Goal: Browse casually: Explore the website without a specific task or goal

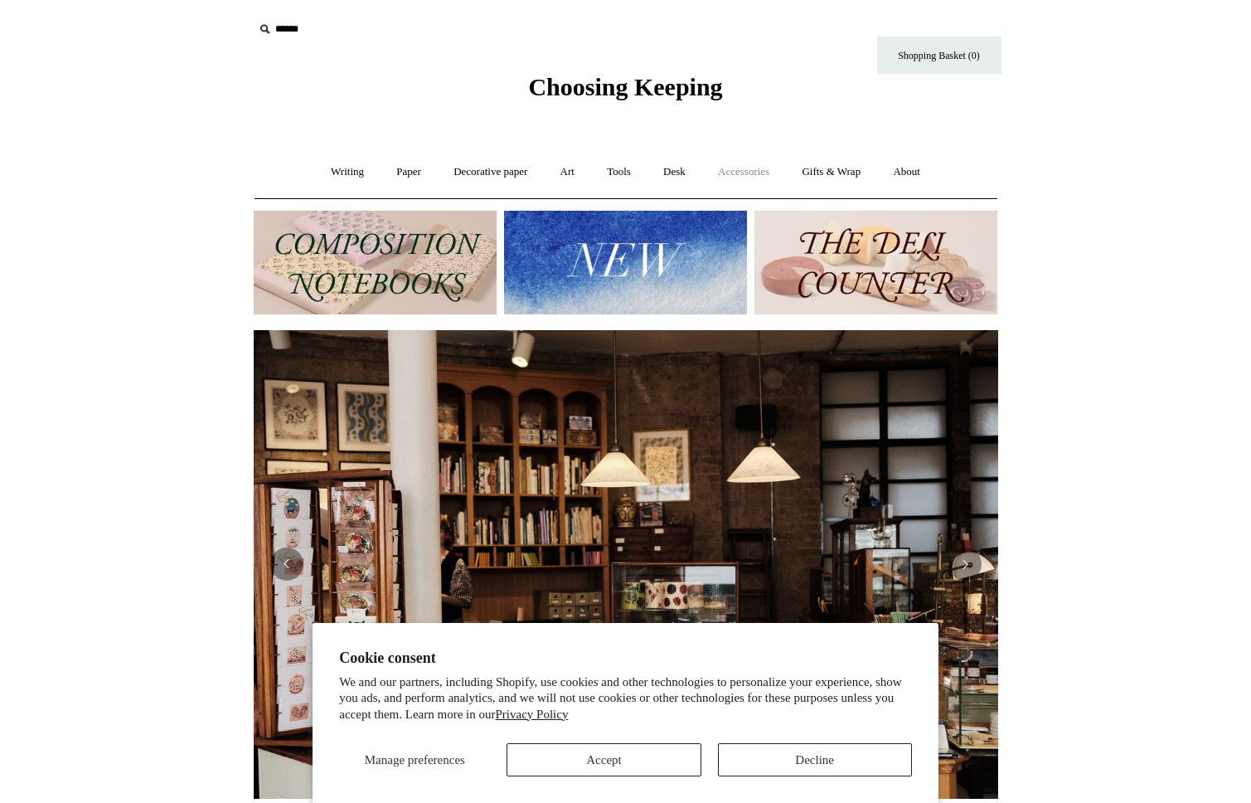
click at [769, 174] on link "Accessories +" at bounding box center [743, 172] width 81 height 44
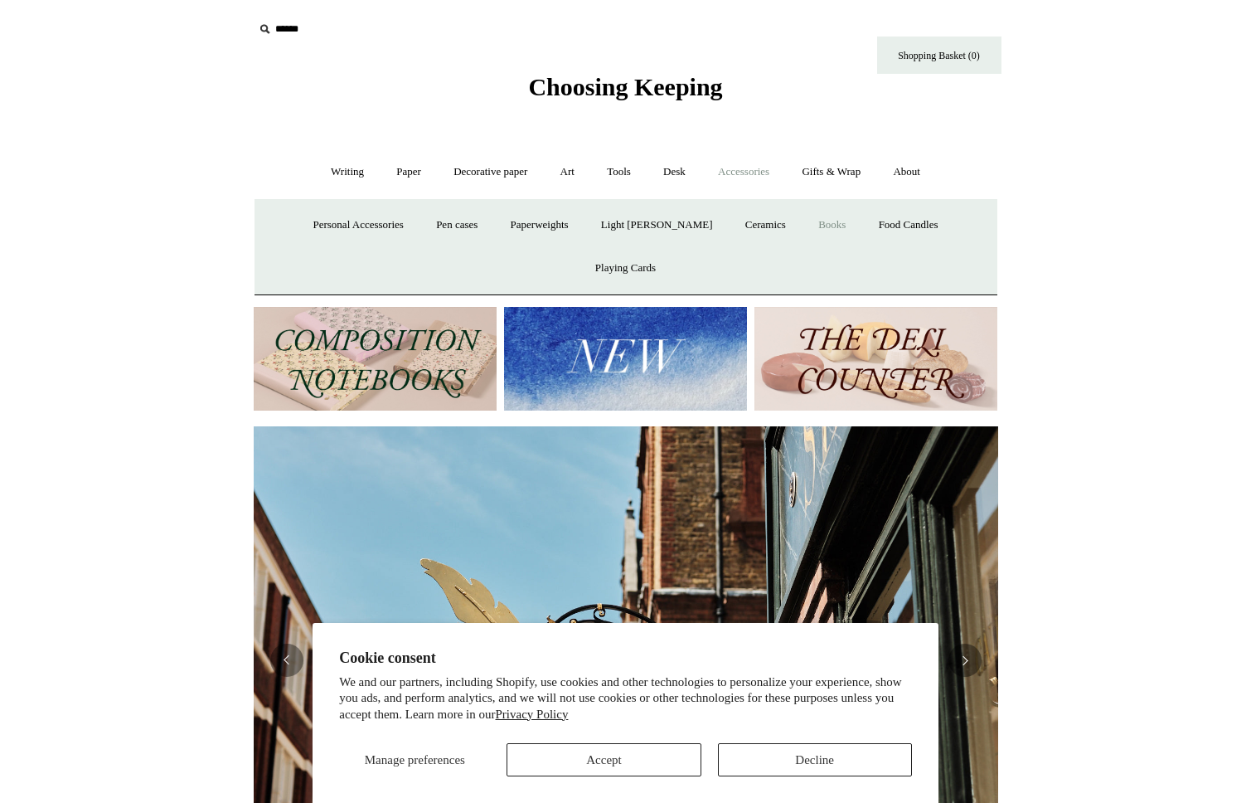
click at [803, 221] on link "Books" at bounding box center [831, 225] width 57 height 44
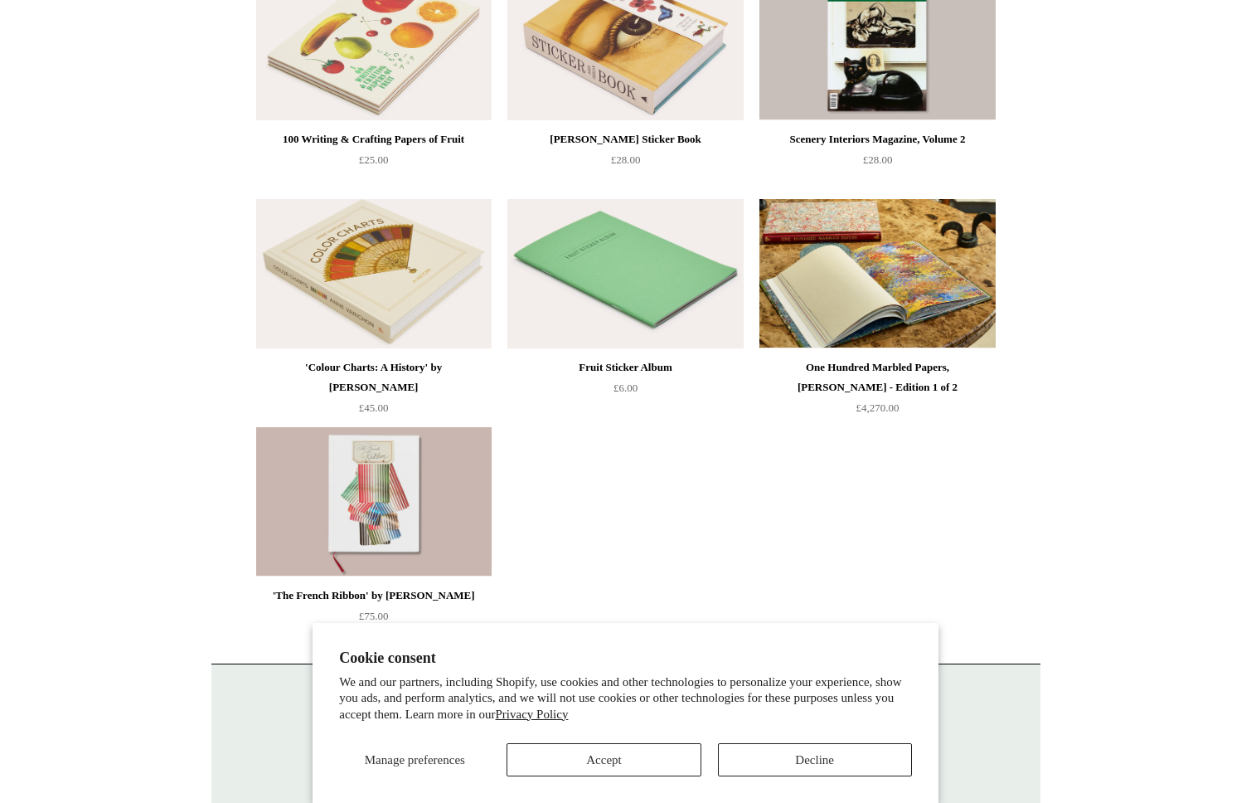
scroll to position [121, 0]
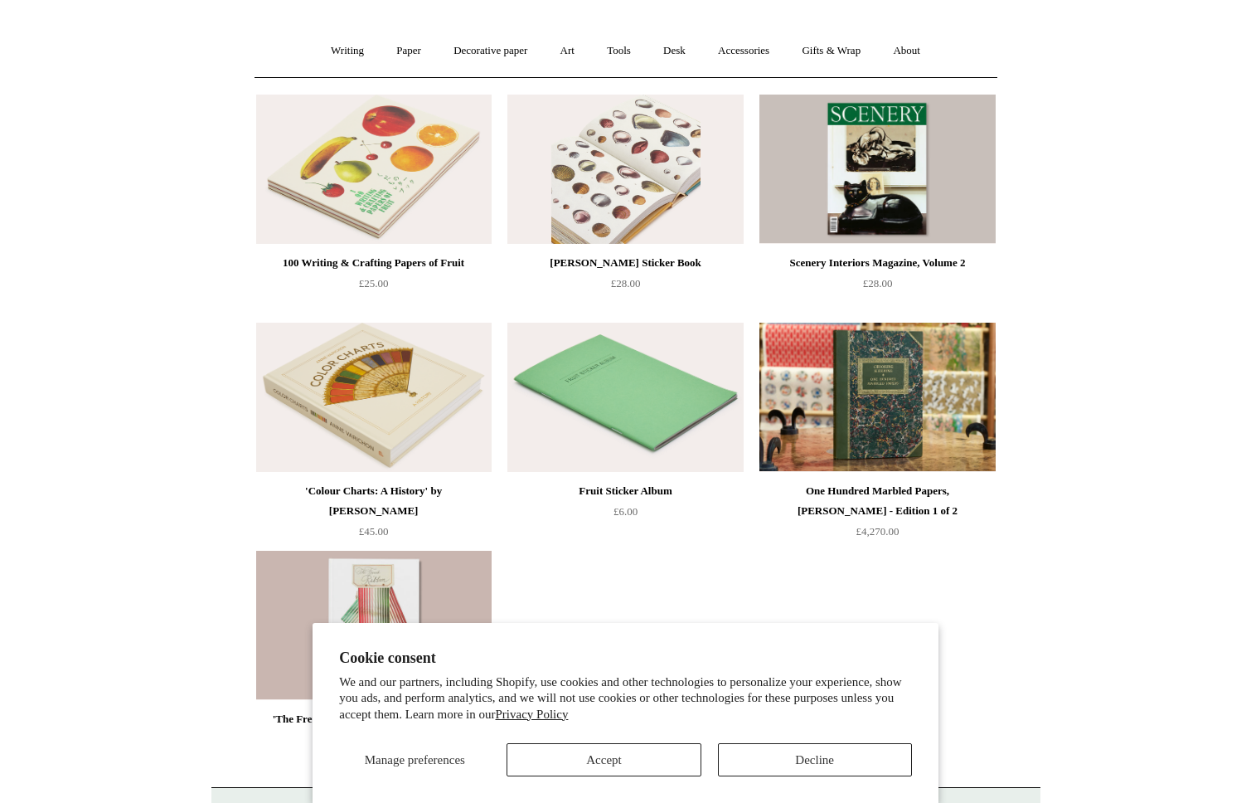
click at [623, 166] on img at bounding box center [624, 169] width 235 height 149
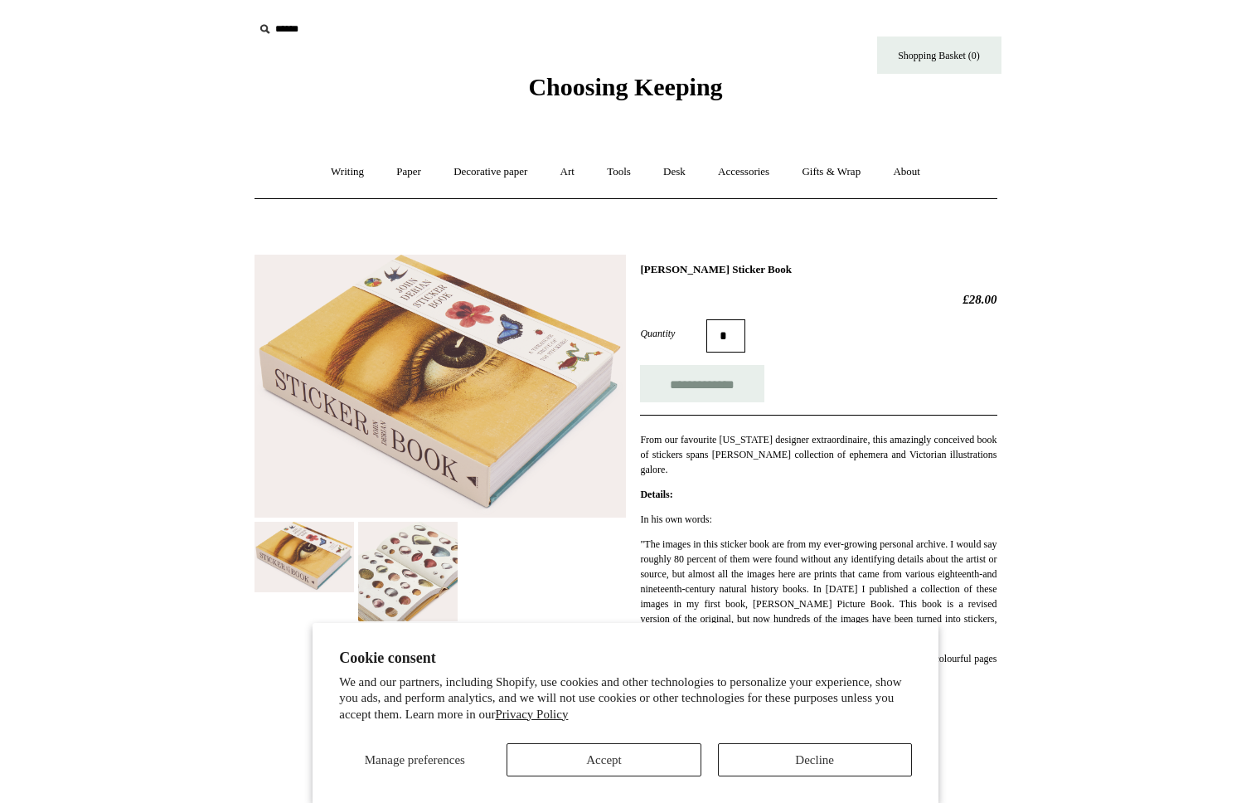
click at [414, 552] on img at bounding box center [407, 571] width 99 height 99
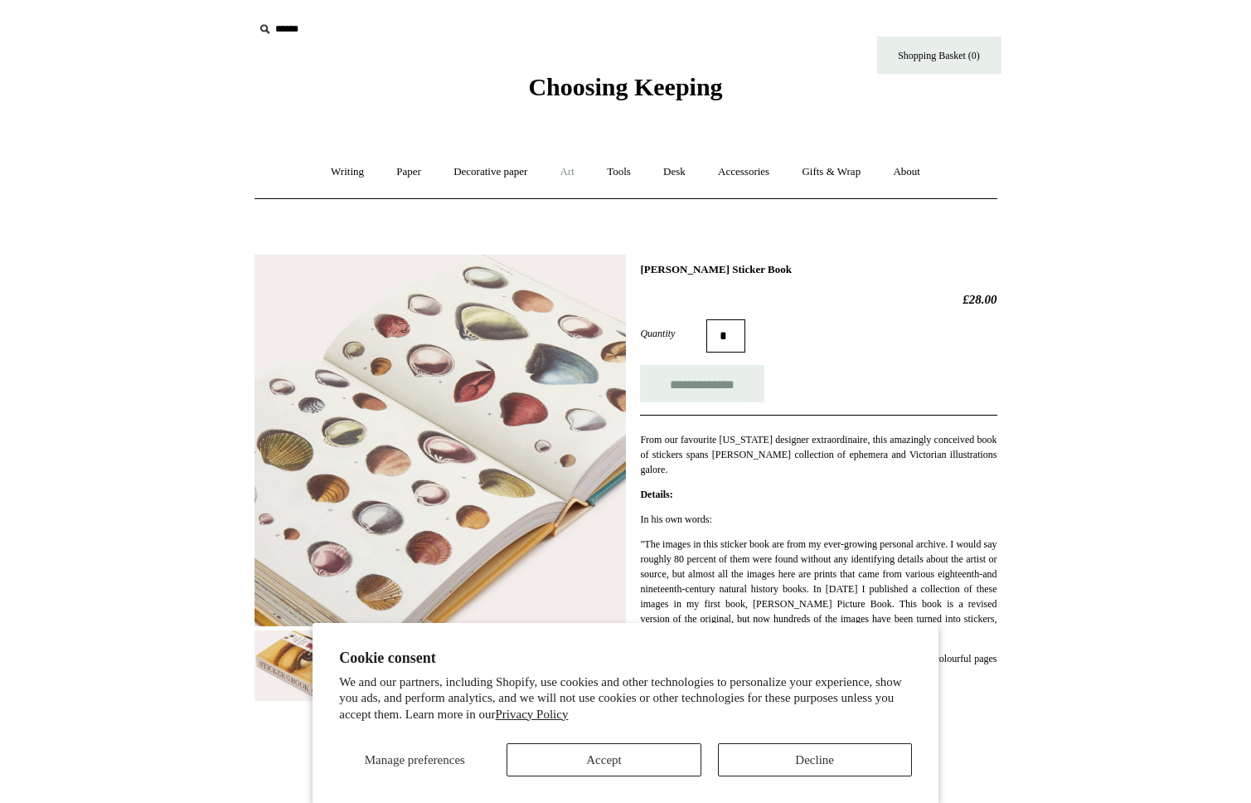
click at [575, 172] on link "Art +" at bounding box center [568, 172] width 44 height 44
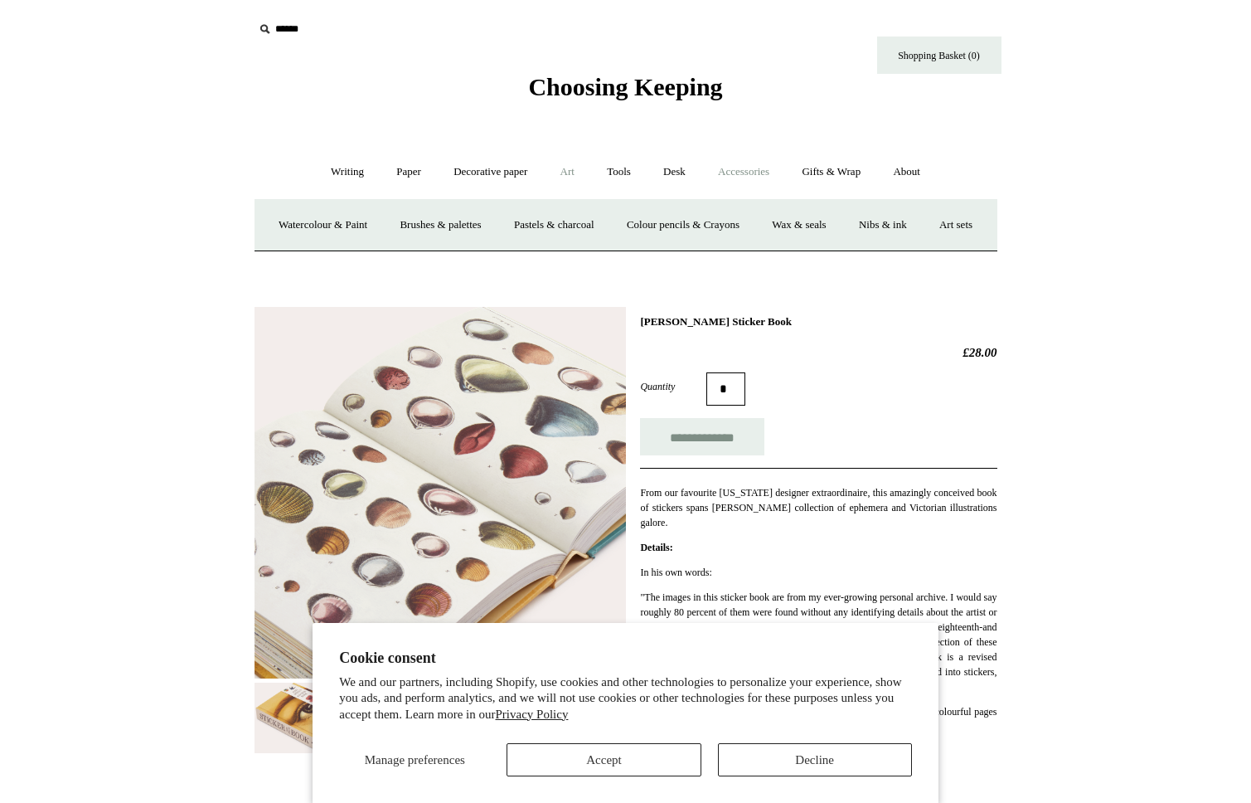
click at [722, 175] on link "Accessories +" at bounding box center [743, 172] width 81 height 44
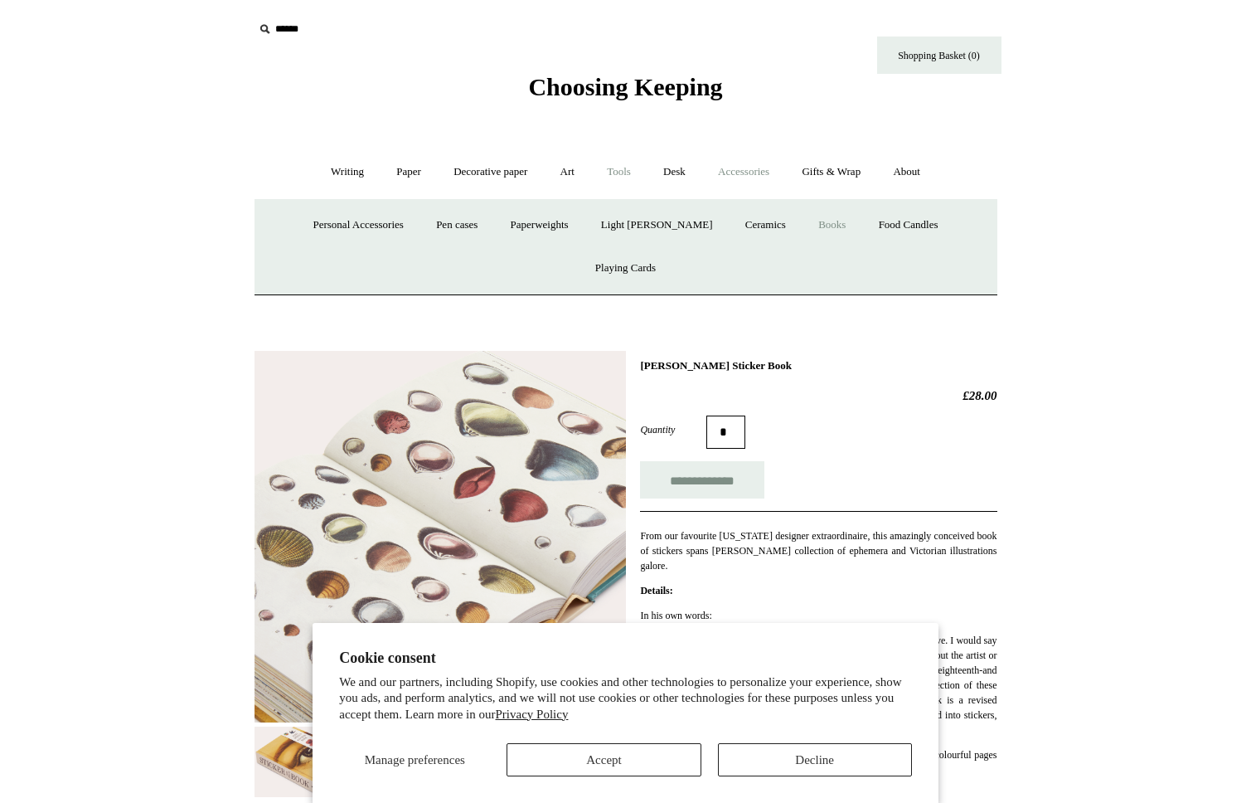
click at [617, 174] on link "Tools +" at bounding box center [619, 172] width 54 height 44
